Goal: Task Accomplishment & Management: Manage account settings

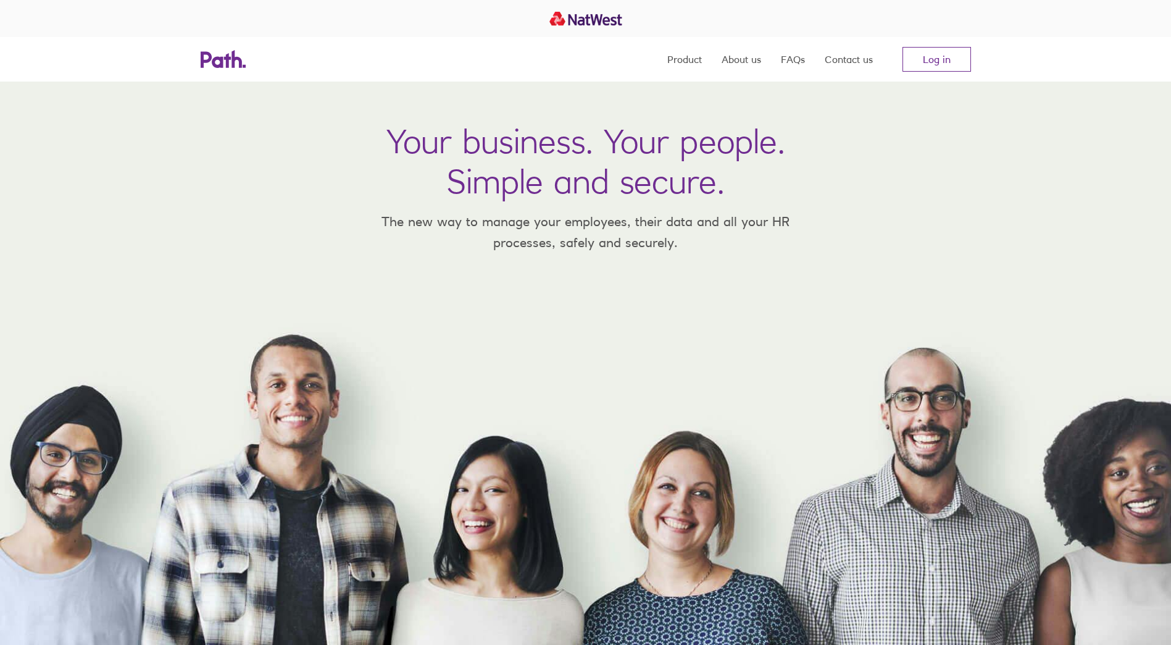
click at [942, 59] on link "Log in" at bounding box center [937, 59] width 69 height 25
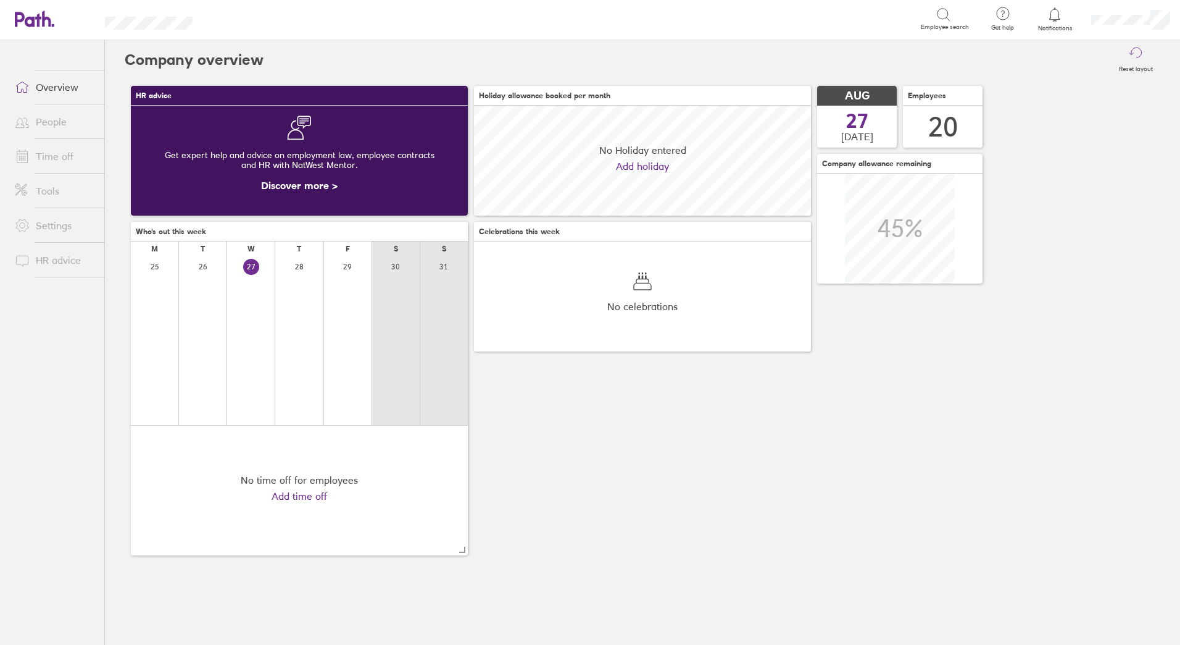
scroll to position [110, 337]
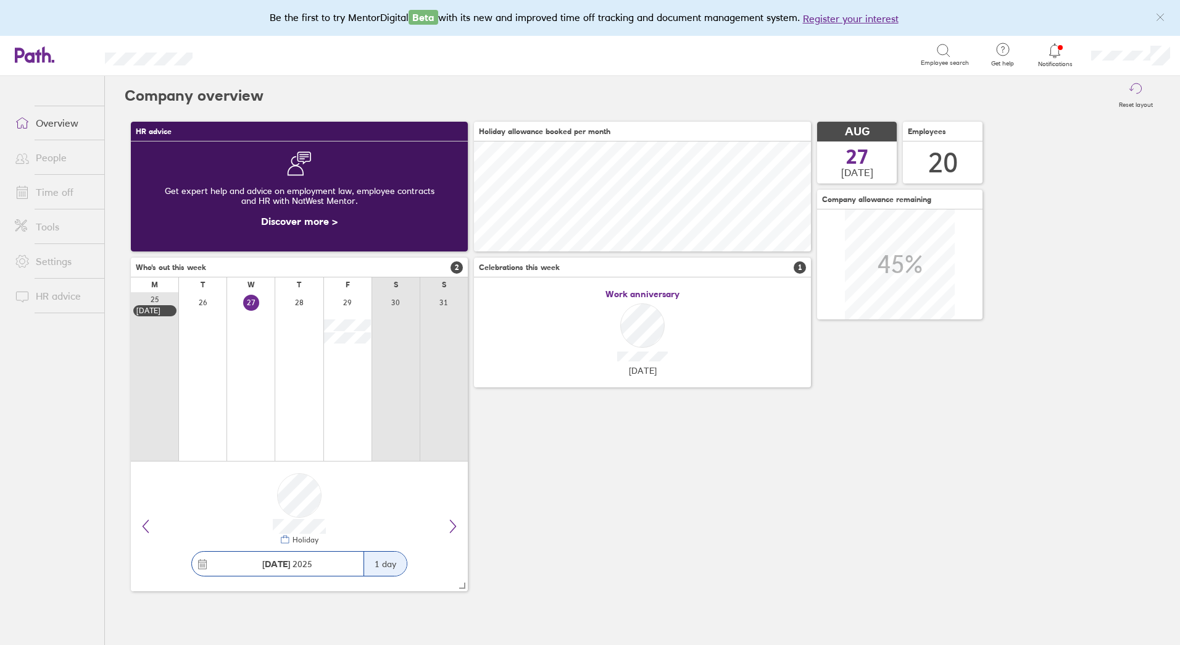
click at [52, 190] on link "Time off" at bounding box center [54, 192] width 99 height 25
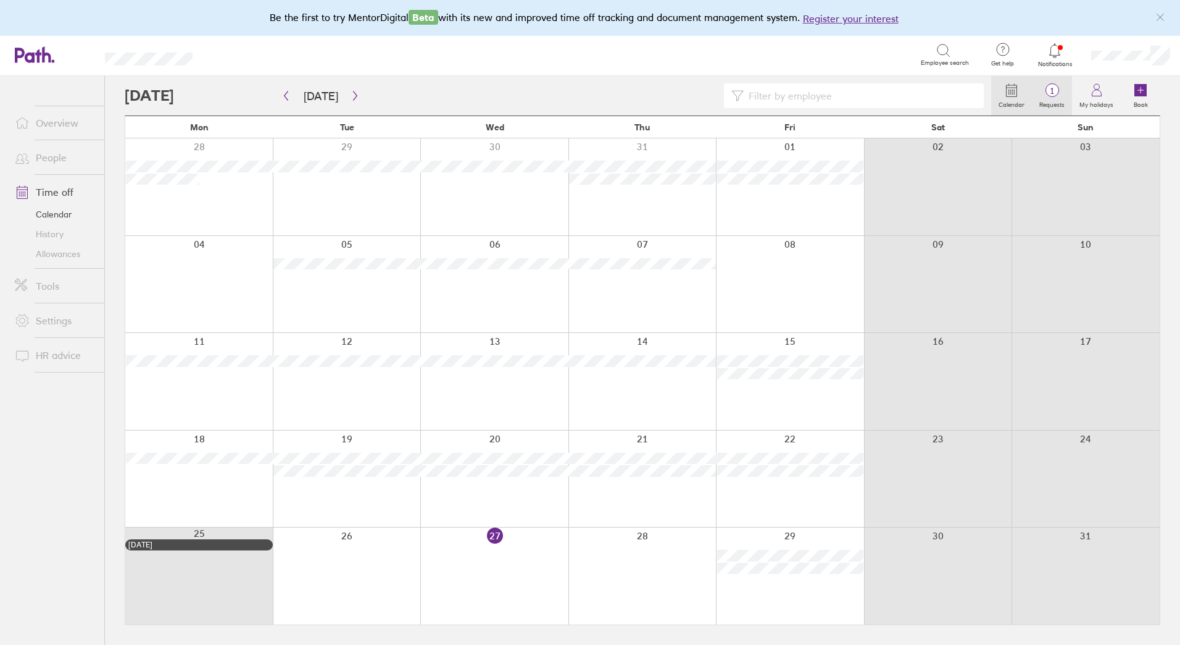
click at [1051, 83] on icon at bounding box center [1052, 90] width 15 height 15
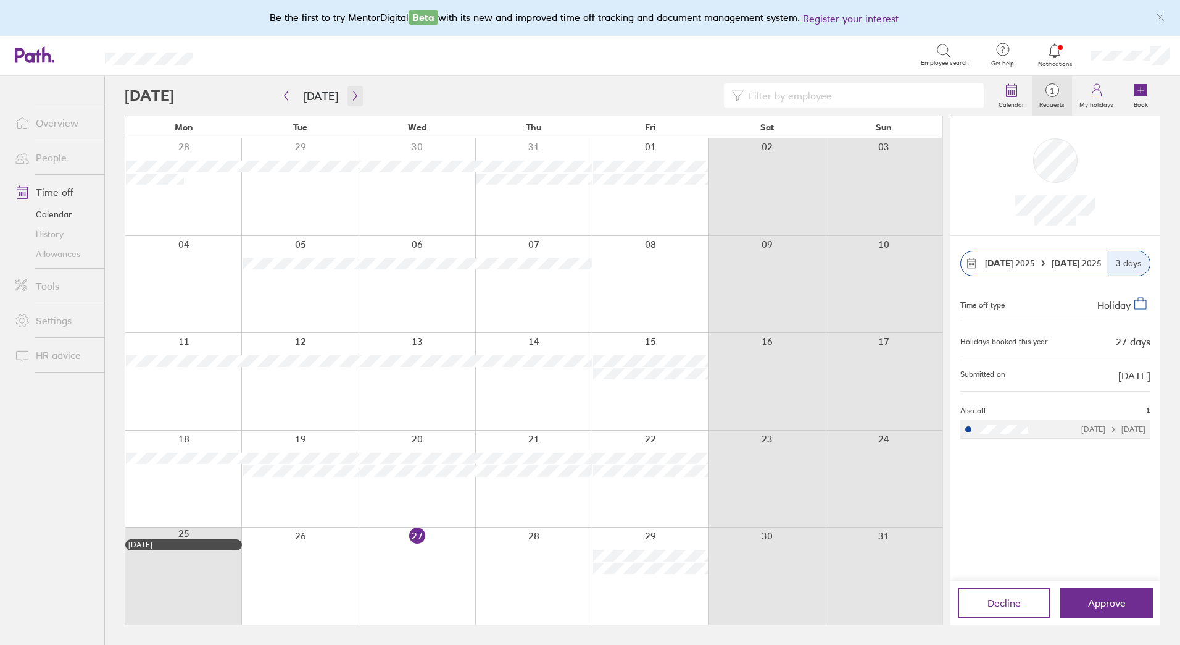
click at [351, 96] on icon "button" at bounding box center [355, 96] width 9 height 10
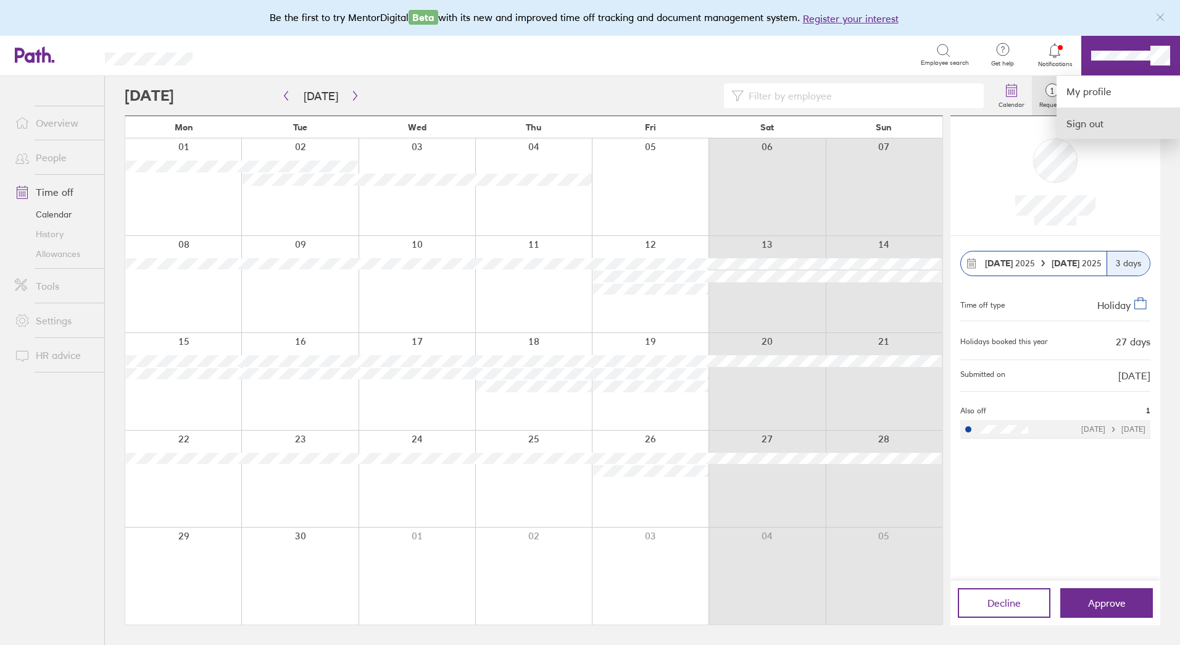
click at [1150, 125] on link "Sign out" at bounding box center [1118, 123] width 123 height 31
